Goal: Find specific page/section: Find specific page/section

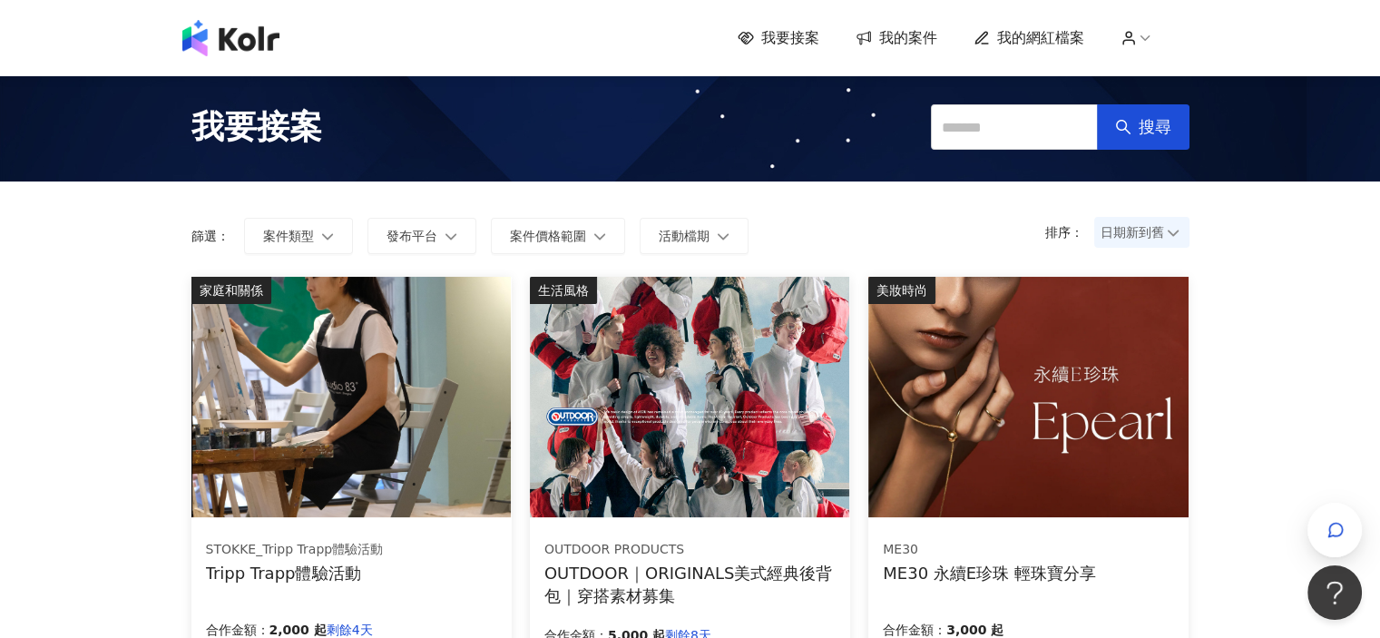
click at [1171, 230] on icon at bounding box center [1173, 232] width 13 height 13
click at [1174, 233] on icon at bounding box center [1172, 233] width 11 height 6
click at [1171, 231] on icon at bounding box center [1173, 232] width 13 height 13
click at [1172, 231] on icon at bounding box center [1173, 232] width 13 height 13
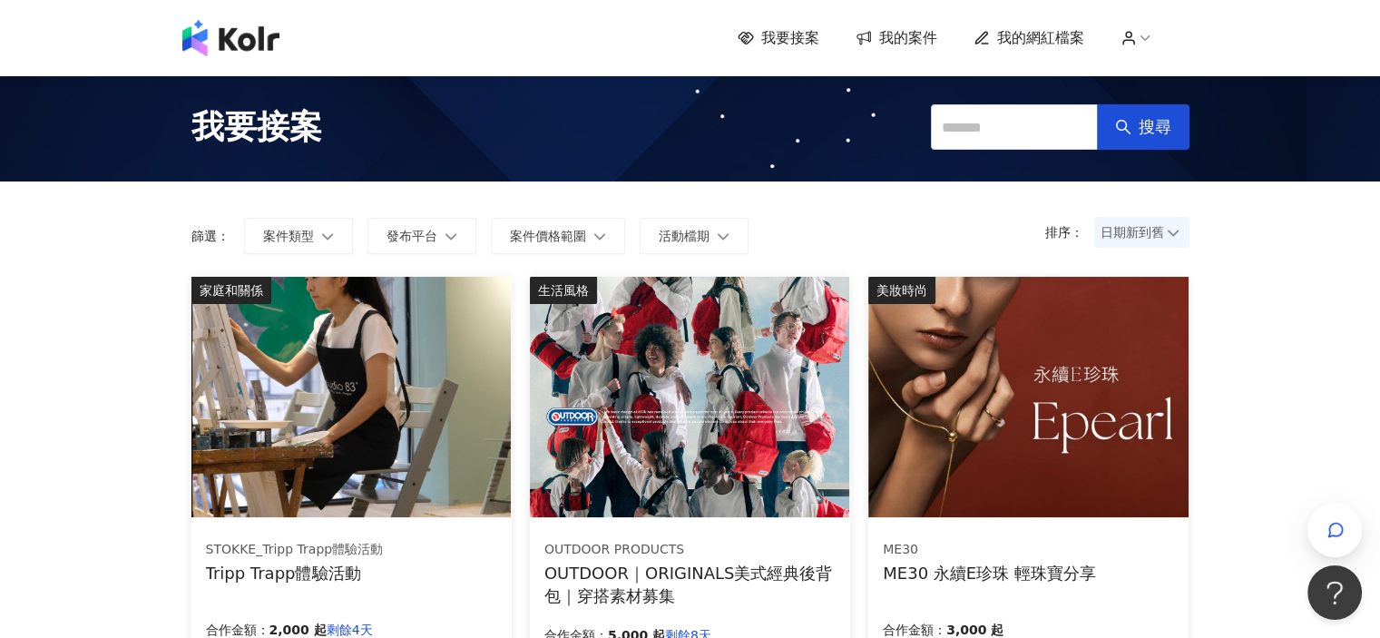
click at [1172, 231] on icon at bounding box center [1173, 232] width 13 height 13
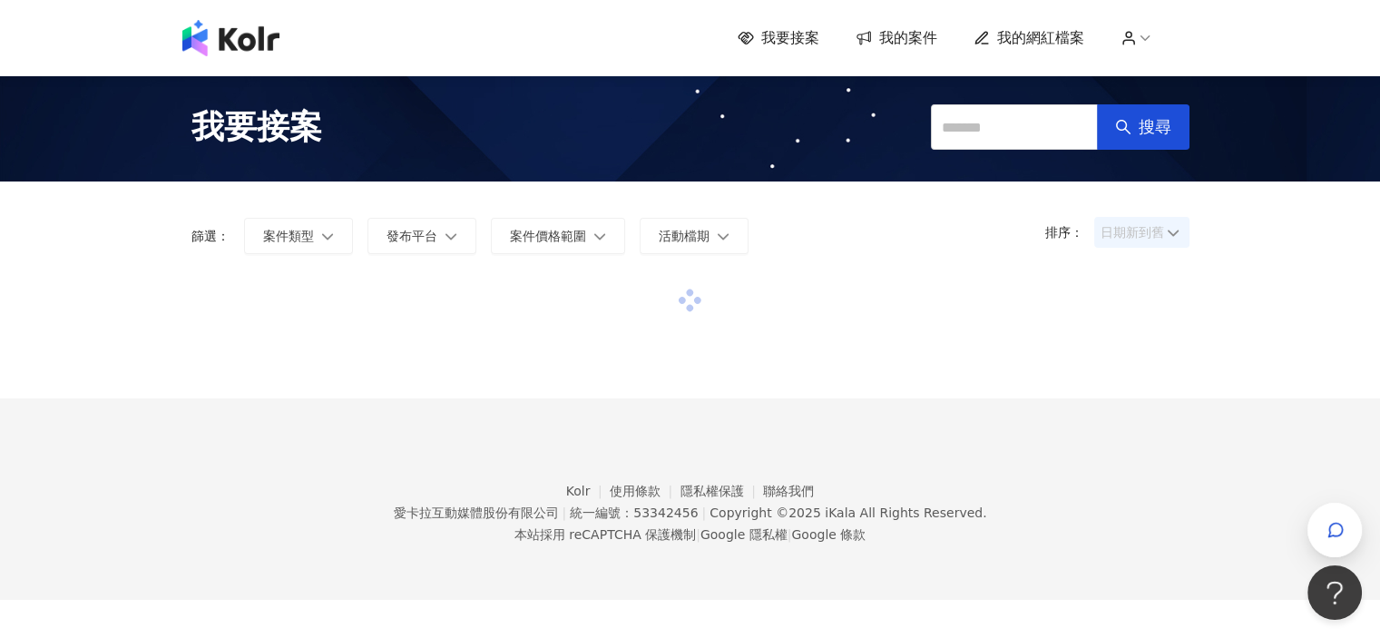
click at [1160, 235] on span "日期新到舊" at bounding box center [1142, 232] width 83 height 27
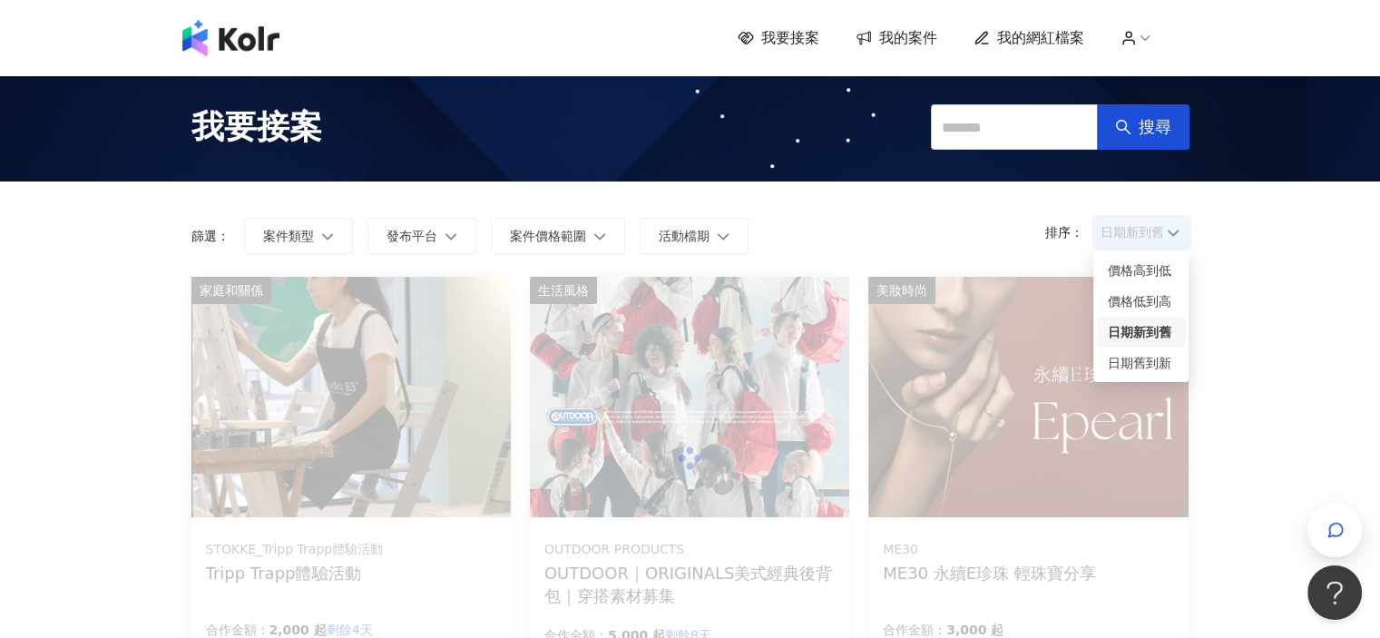
click at [1148, 332] on div "日期新到舊" at bounding box center [1141, 332] width 66 height 20
